Goal: Information Seeking & Learning: Learn about a topic

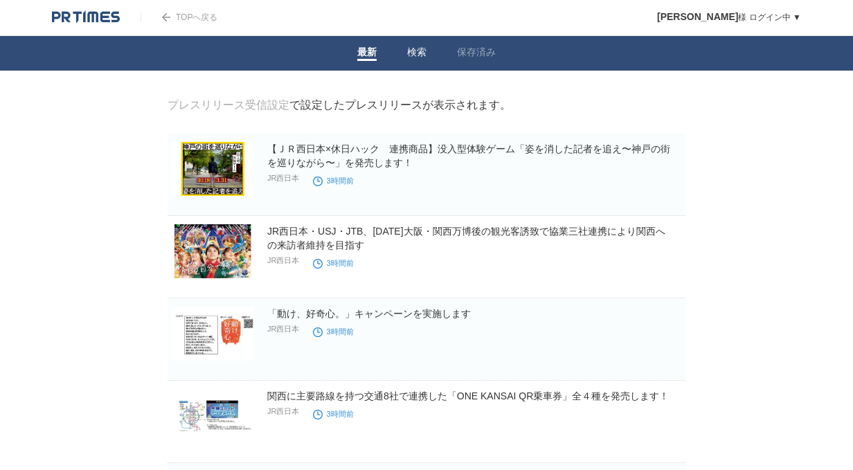
click at [409, 46] on link "検索" at bounding box center [416, 53] width 19 height 15
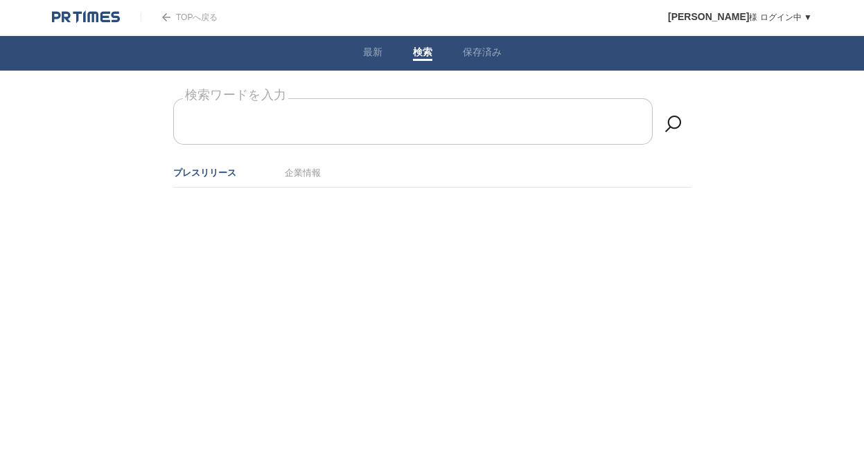
click at [388, 115] on input "検索ワードを入力" at bounding box center [412, 121] width 479 height 46
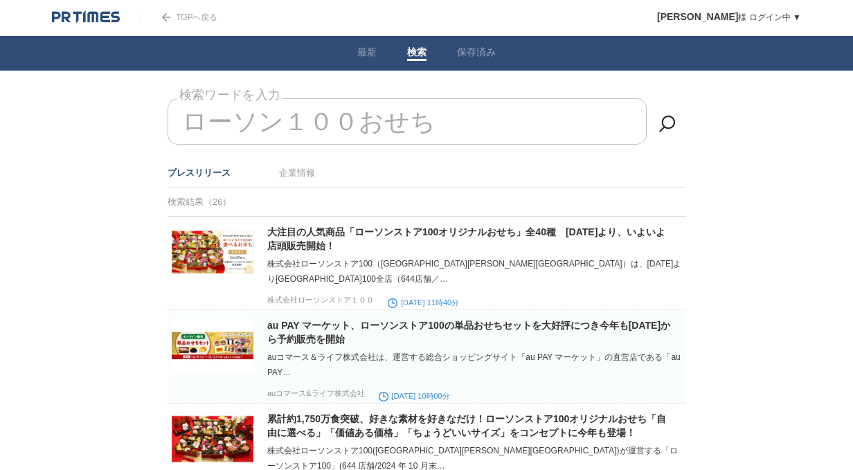
click at [441, 121] on input "ローソン１００おせち" at bounding box center [407, 121] width 479 height 46
type input "ロ"
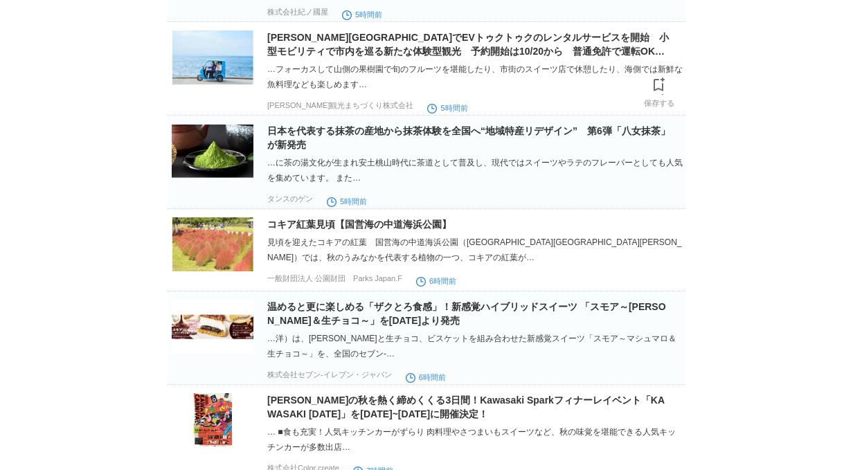
scroll to position [415, 0]
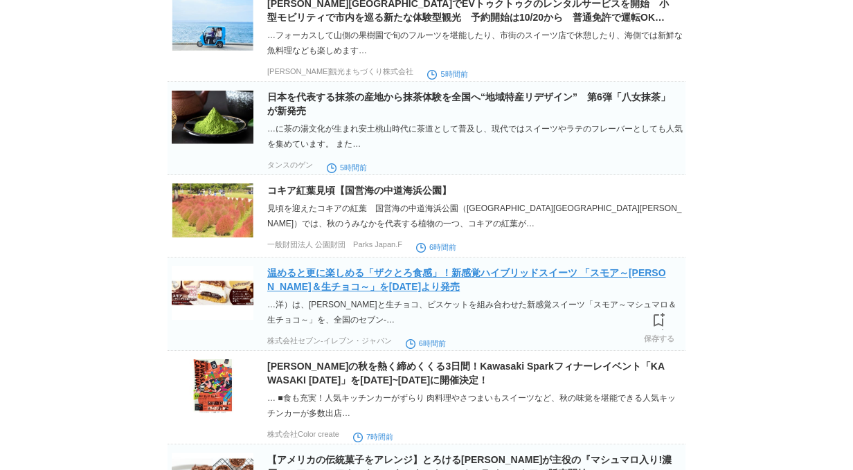
type input "スイーツ"
click at [541, 285] on link "温めると更に楽しめる「ザクとろ食感」！新感覚ハイブリッドスイーツ 「スモア～[PERSON_NAME]＆生チョコ～」を[DATE]より発売" at bounding box center [466, 279] width 399 height 25
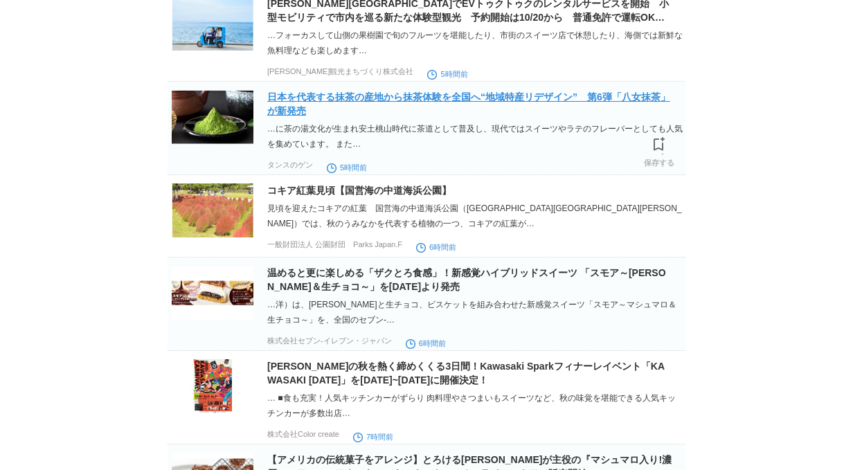
click at [494, 110] on link "日本を代表する抹茶の産地から抹茶体験を全国へ“地域特産リデザイン”　第6弾「八女抹茶」が新発売" at bounding box center [468, 103] width 403 height 25
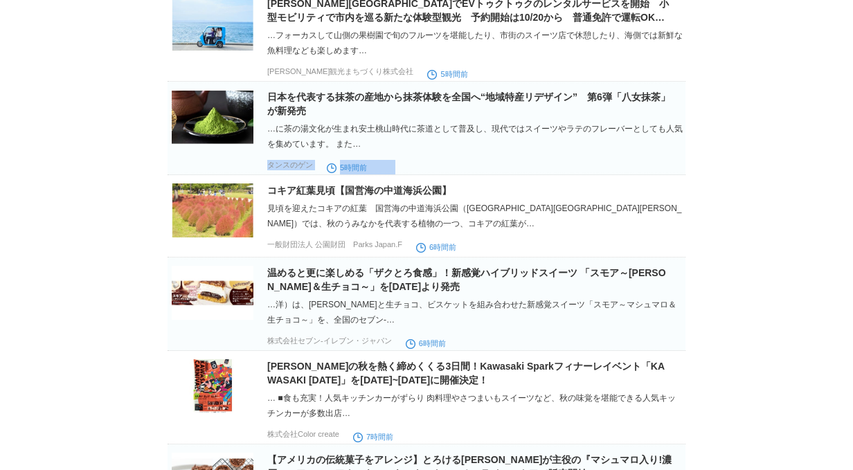
click at [663, 162] on div "日本を代表する抹茶の産地から抹茶体験を全国へ“地域特産リデザイン”　第6弾「八女抹茶」が新発売 …に茶の湯文化が生まれ安土桃山時代に茶道として普及し、現代では…" at bounding box center [474, 132] width 415 height 84
click at [457, 168] on div "日本を代表する抹茶の産地から抹茶体験を全国へ“地域特産リデザイン”　第6弾「八女抹茶」が新発売 …に茶の湯文化が生まれ安土桃山時代に茶道として普及し、現代では…" at bounding box center [474, 132] width 415 height 84
click at [660, 173] on div "日本を代表する抹茶の産地から抹茶体験を全国へ“地域特産リデザイン”　第6弾「八女抹茶」が新発売 …に茶の湯文化が生まれ安土桃山時代に茶道として普及し、現代では…" at bounding box center [474, 132] width 415 height 84
drag, startPoint x: 660, startPoint y: 152, endPoint x: 661, endPoint y: 164, distance: 12.5
click at [660, 152] on div "…に茶の湯文化が生まれ安土桃山時代に茶道として普及し、現代ではスイーツやラテのフレーバーとしても人気を集めています。 また…" at bounding box center [474, 136] width 415 height 30
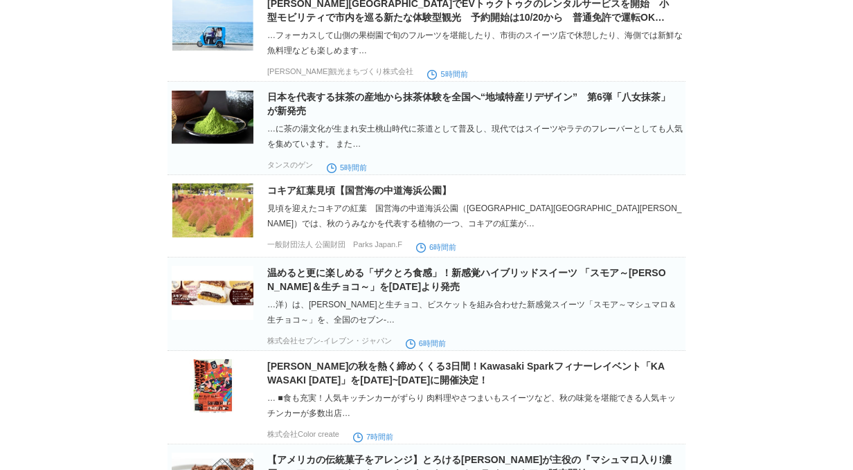
click at [656, 154] on span at bounding box center [659, 145] width 18 height 18
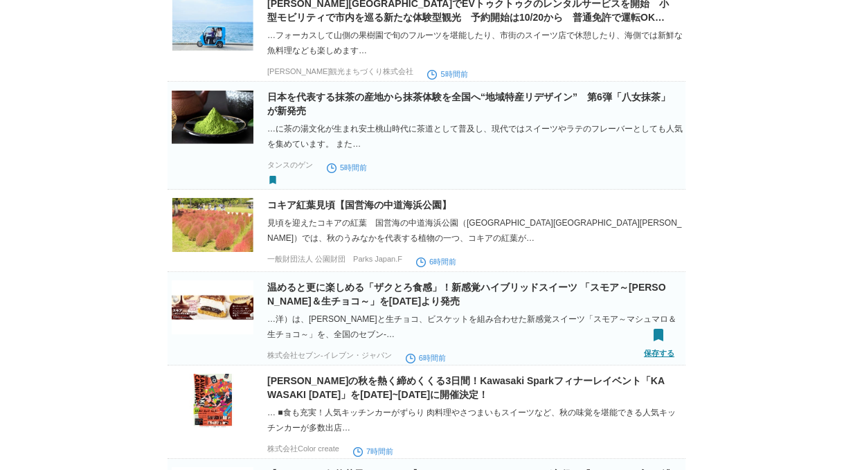
click at [658, 345] on span at bounding box center [659, 336] width 18 height 18
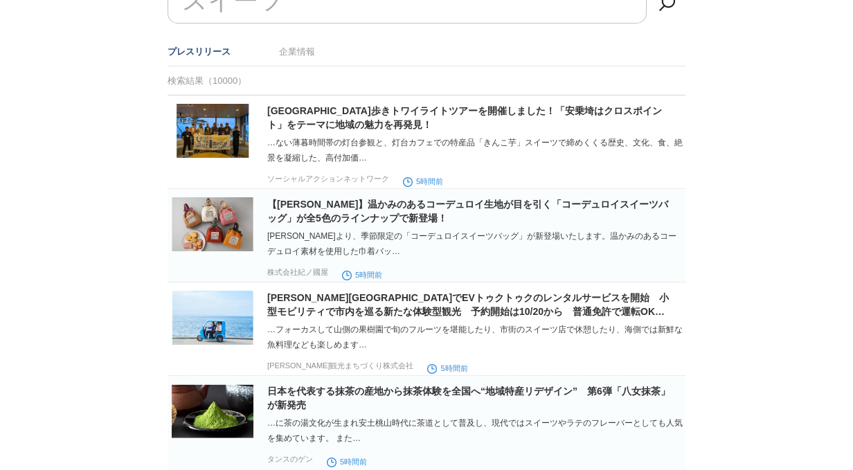
scroll to position [0, 0]
